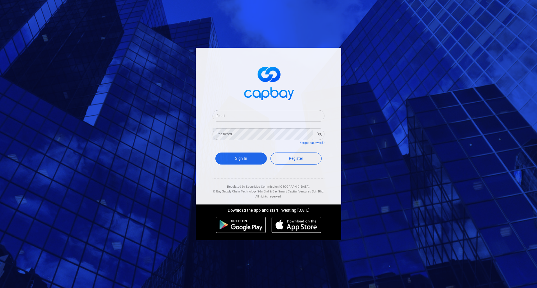
click at [222, 117] on div "Email Email" at bounding box center [269, 115] width 112 height 13
paste input "[EMAIL_ADDRESS][DOMAIN_NAME]"
type input "[EMAIL_ADDRESS][DOMAIN_NAME]"
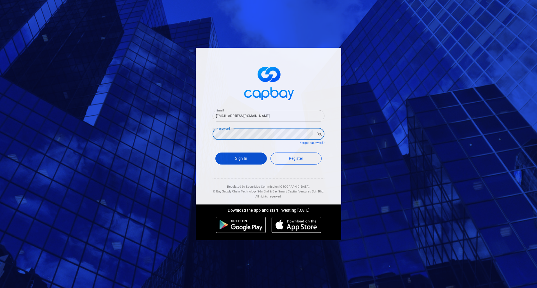
click at [242, 161] on button "Sign In" at bounding box center [240, 159] width 51 height 12
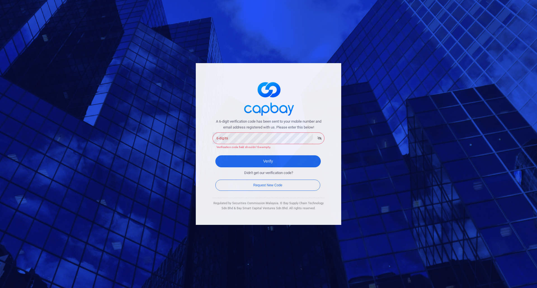
drag, startPoint x: 423, startPoint y: 183, endPoint x: 181, endPoint y: 23, distance: 290.5
click at [423, 183] on div "A 6-digit verification code has been sent to your mobile number and email addre…" at bounding box center [268, 144] width 537 height 288
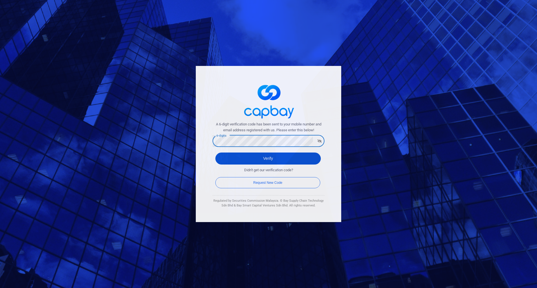
click at [244, 158] on button "Verify" at bounding box center [267, 159] width 105 height 12
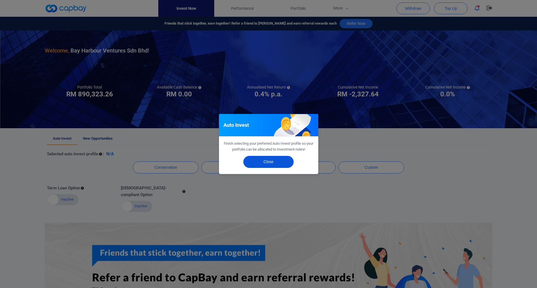
click at [278, 158] on button "Close" at bounding box center [268, 162] width 50 height 12
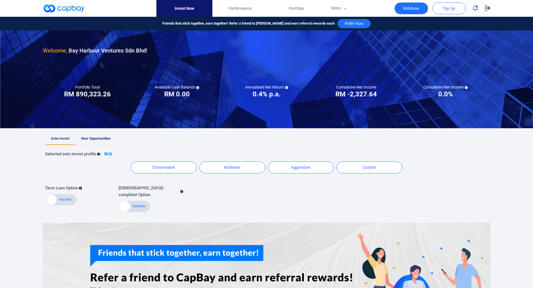
click at [406, 7] on button "Withdraw" at bounding box center [411, 9] width 34 height 12
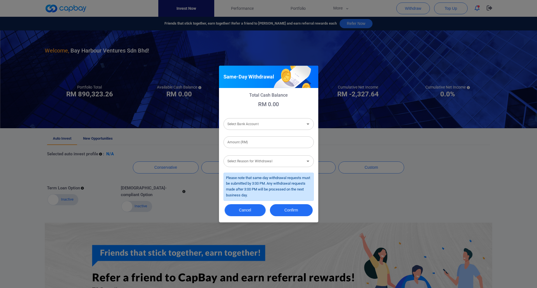
click at [251, 213] on button "Cancel" at bounding box center [245, 210] width 41 height 12
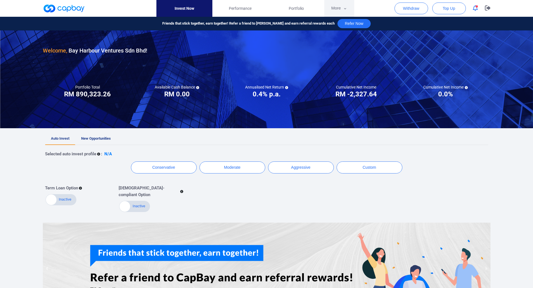
click at [341, 10] on button "More" at bounding box center [339, 8] width 30 height 17
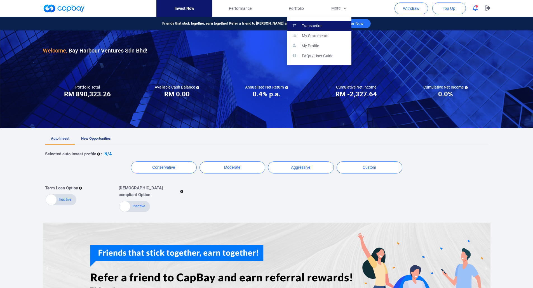
click at [331, 26] on link "Transaction" at bounding box center [319, 26] width 64 height 10
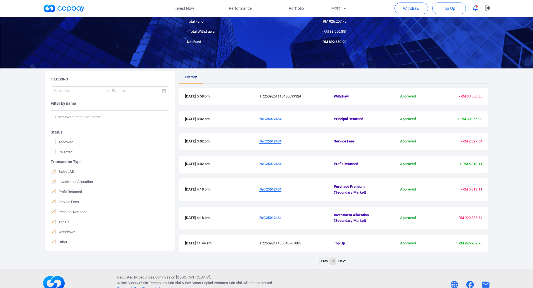
scroll to position [47, 0]
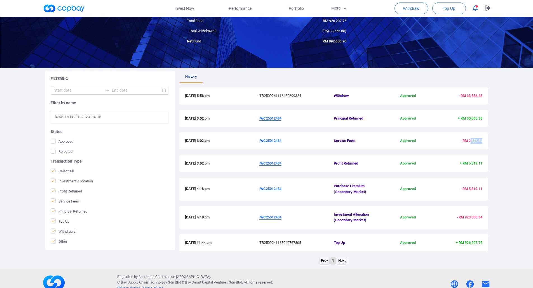
drag, startPoint x: 469, startPoint y: 143, endPoint x: 484, endPoint y: 142, distance: 14.6
click at [484, 142] on div "[DATE] 3:02 pm iWC25012484 Service Fees Approved - RM 2,327.64" at bounding box center [333, 141] width 309 height 17
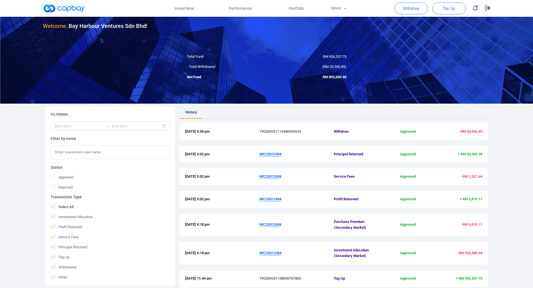
scroll to position [0, 0]
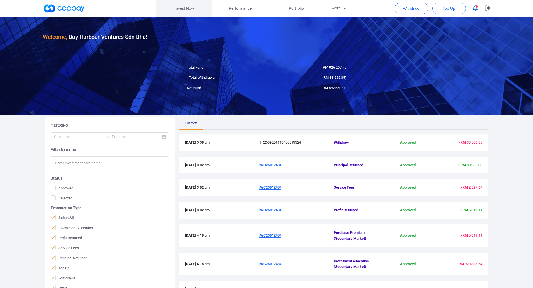
click at [188, 11] on link "Invest Now" at bounding box center [184, 8] width 56 height 17
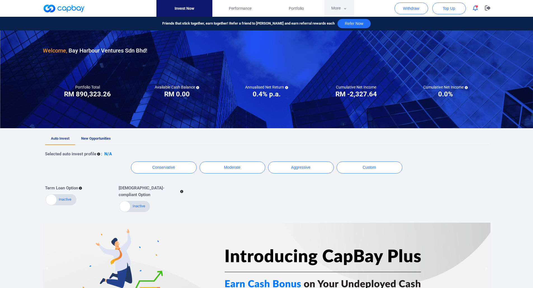
click at [347, 10] on icon "button" at bounding box center [345, 8] width 4 height 5
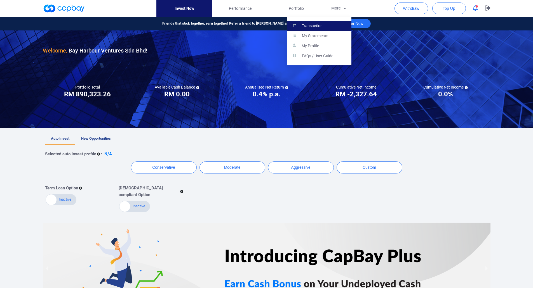
click at [339, 28] on link "Transaction" at bounding box center [319, 26] width 64 height 10
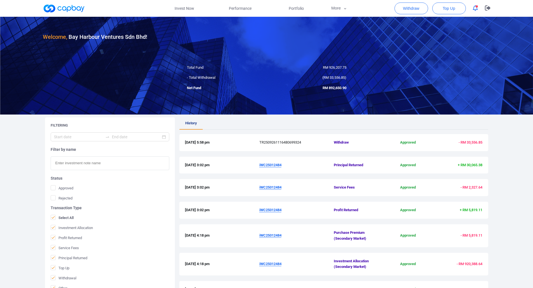
click at [469, 142] on span "- RM 33,556.85" at bounding box center [471, 142] width 24 height 4
click at [469, 143] on span "- RM 33,556.85" at bounding box center [471, 142] width 24 height 4
